Goal: Navigation & Orientation: Go to known website

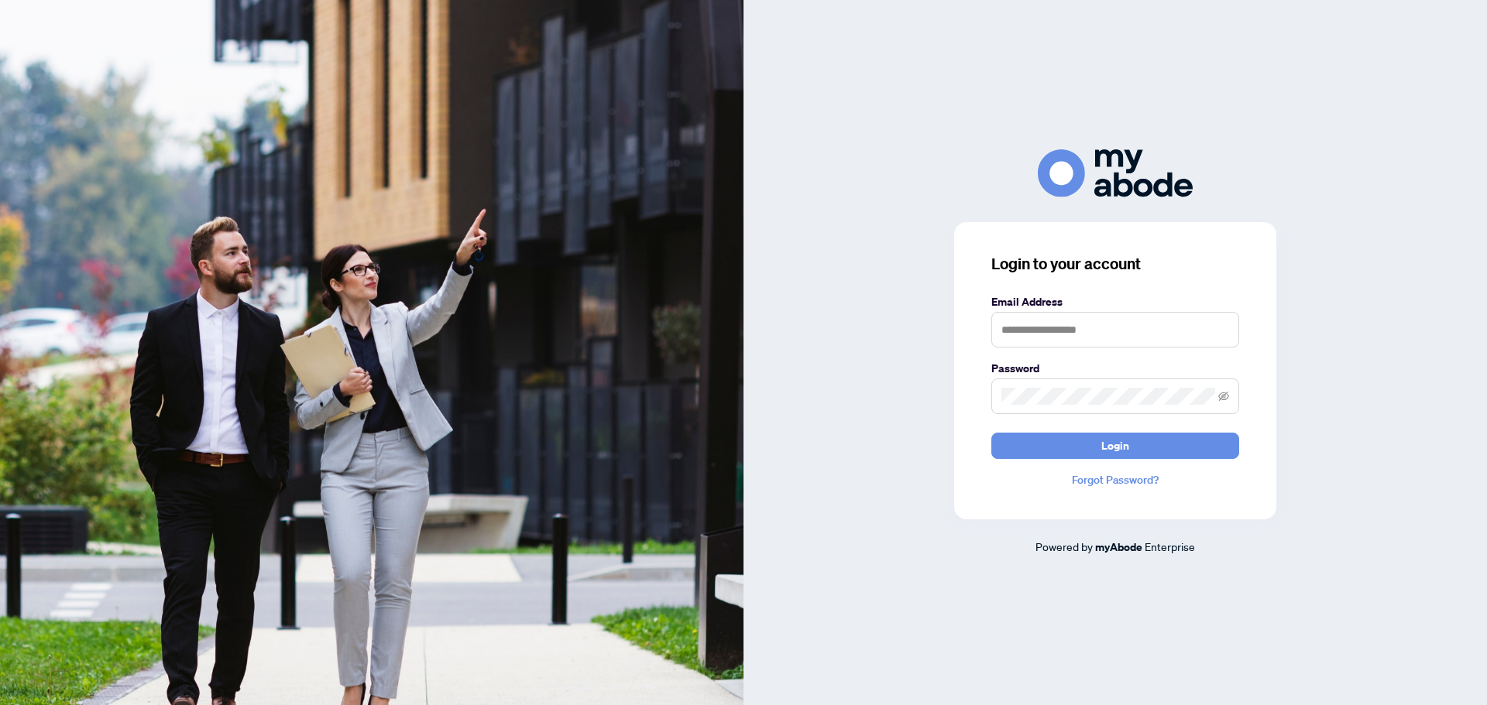
click at [1216, 333] on keeper-lock "Open Keeper Popup" at bounding box center [1220, 330] width 19 height 19
type input "**********"
click at [1138, 432] on form "**********" at bounding box center [1115, 376] width 248 height 166
click at [1142, 441] on button "Login" at bounding box center [1115, 446] width 248 height 26
